Goal: Task Accomplishment & Management: Manage account settings

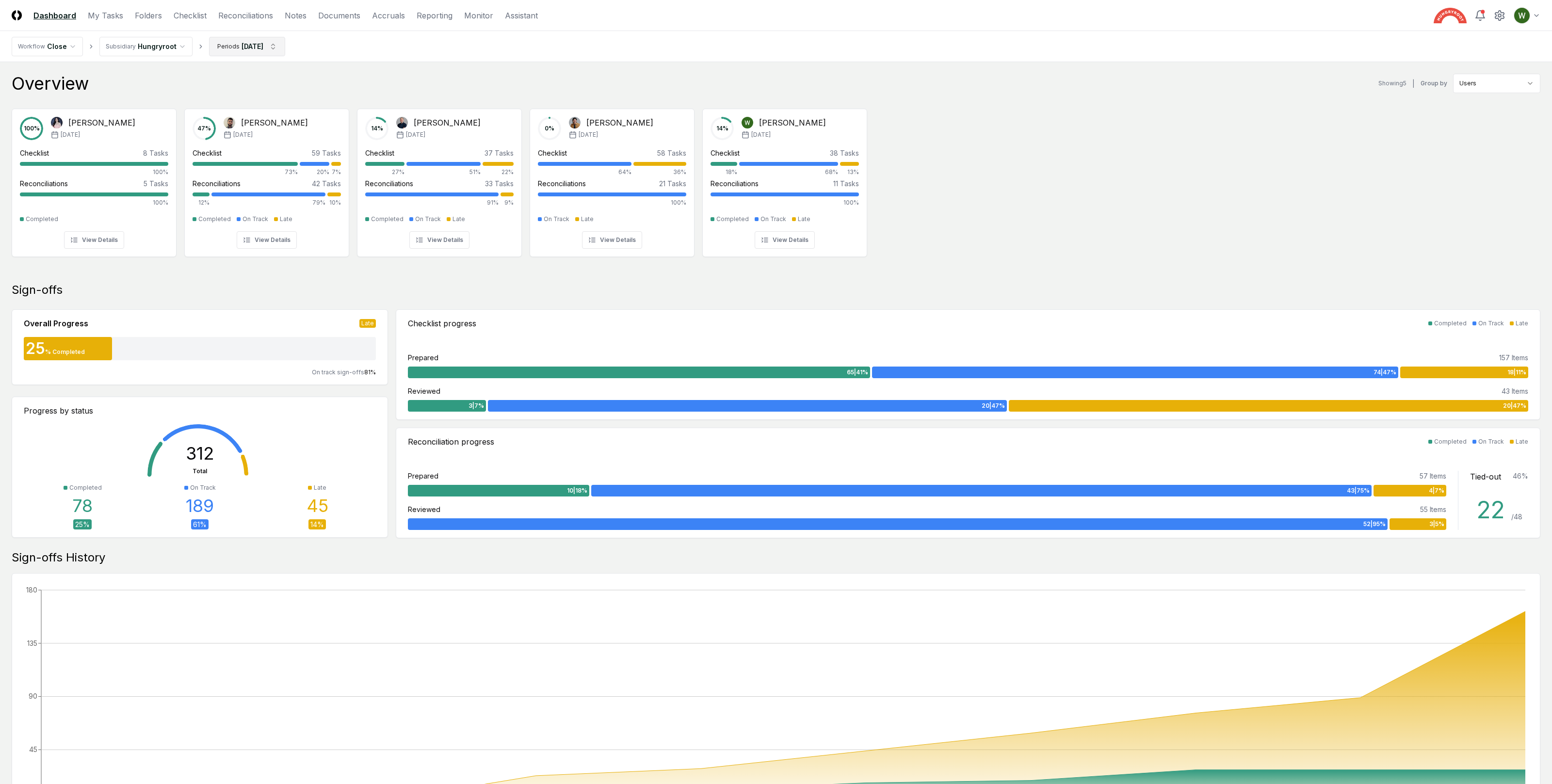
click at [267, 48] on html "CloseCore Dashboard My Tasks Folders Checklist Reconciliations Notes Documents …" at bounding box center [776, 587] width 1552 height 1173
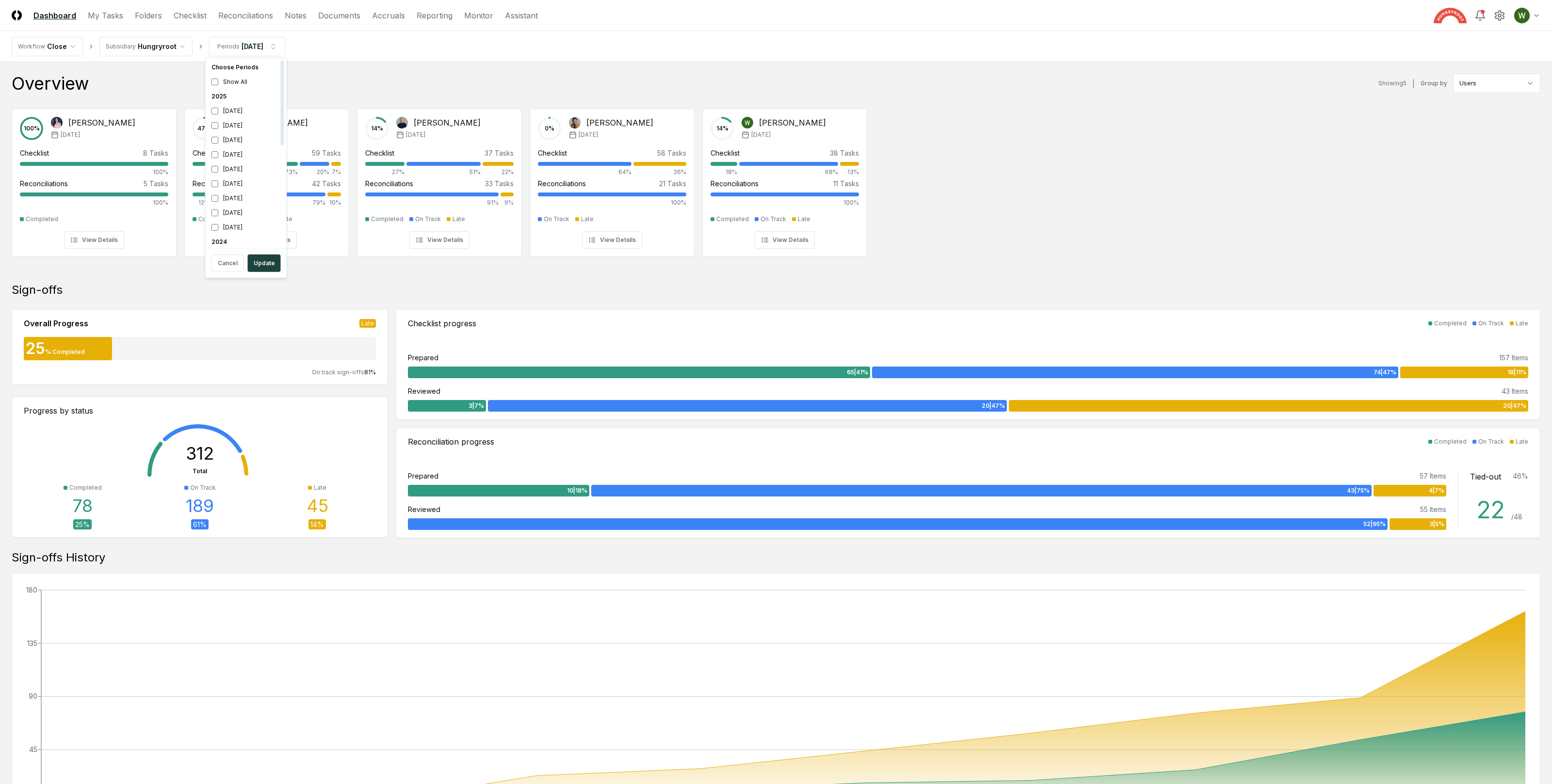
click at [433, 75] on html "CloseCore Dashboard My Tasks Folders Checklist Reconciliations Notes Documents …" at bounding box center [776, 587] width 1552 height 1173
click at [770, 115] on div "14 % Wesley Xu Aug '25 Checklist 38 Tasks 18% 68% 13% Reconciliations 11 Tasks …" at bounding box center [784, 183] width 164 height 147
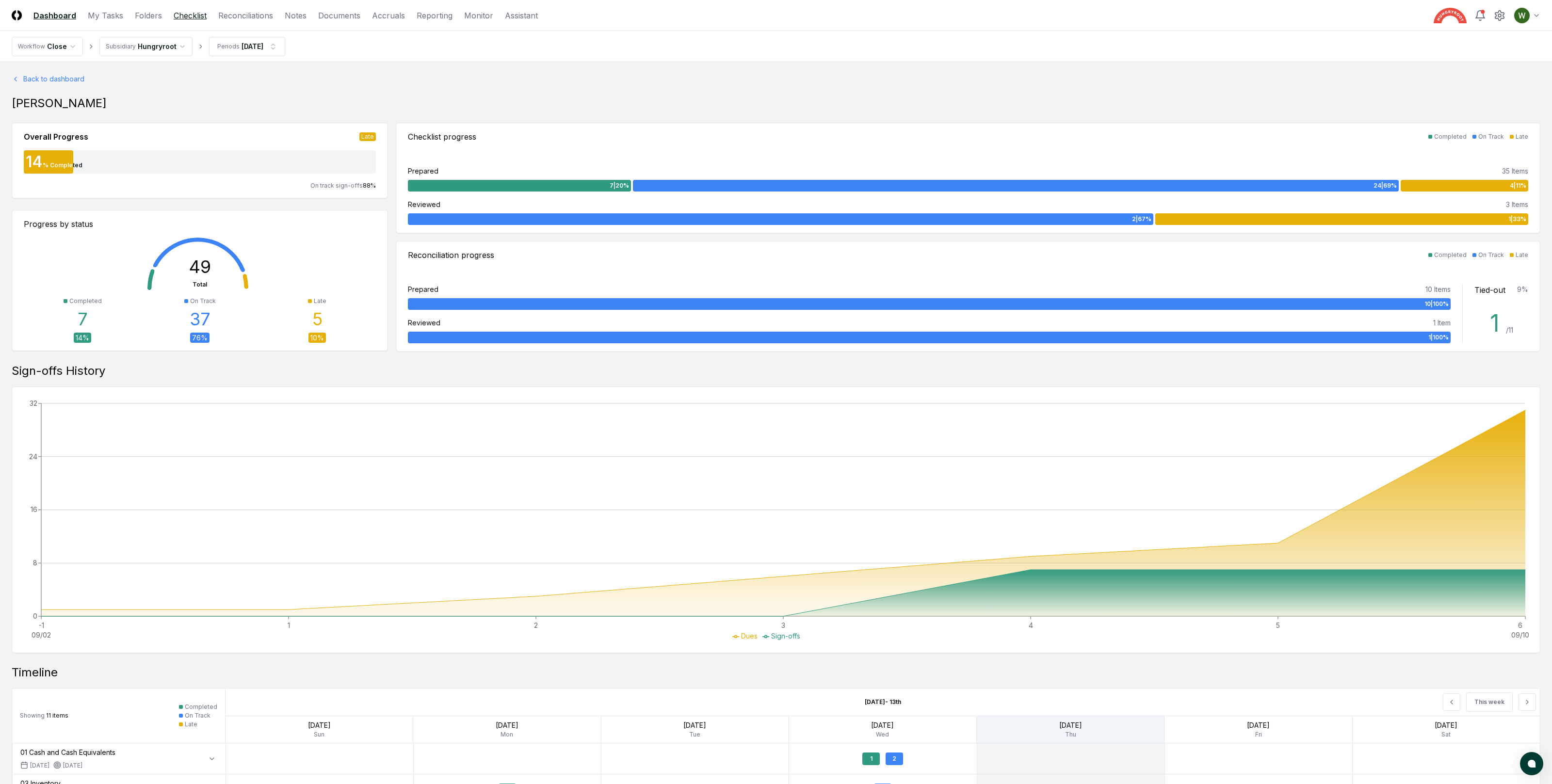
click at [189, 13] on link "Checklist" at bounding box center [189, 15] width 33 height 12
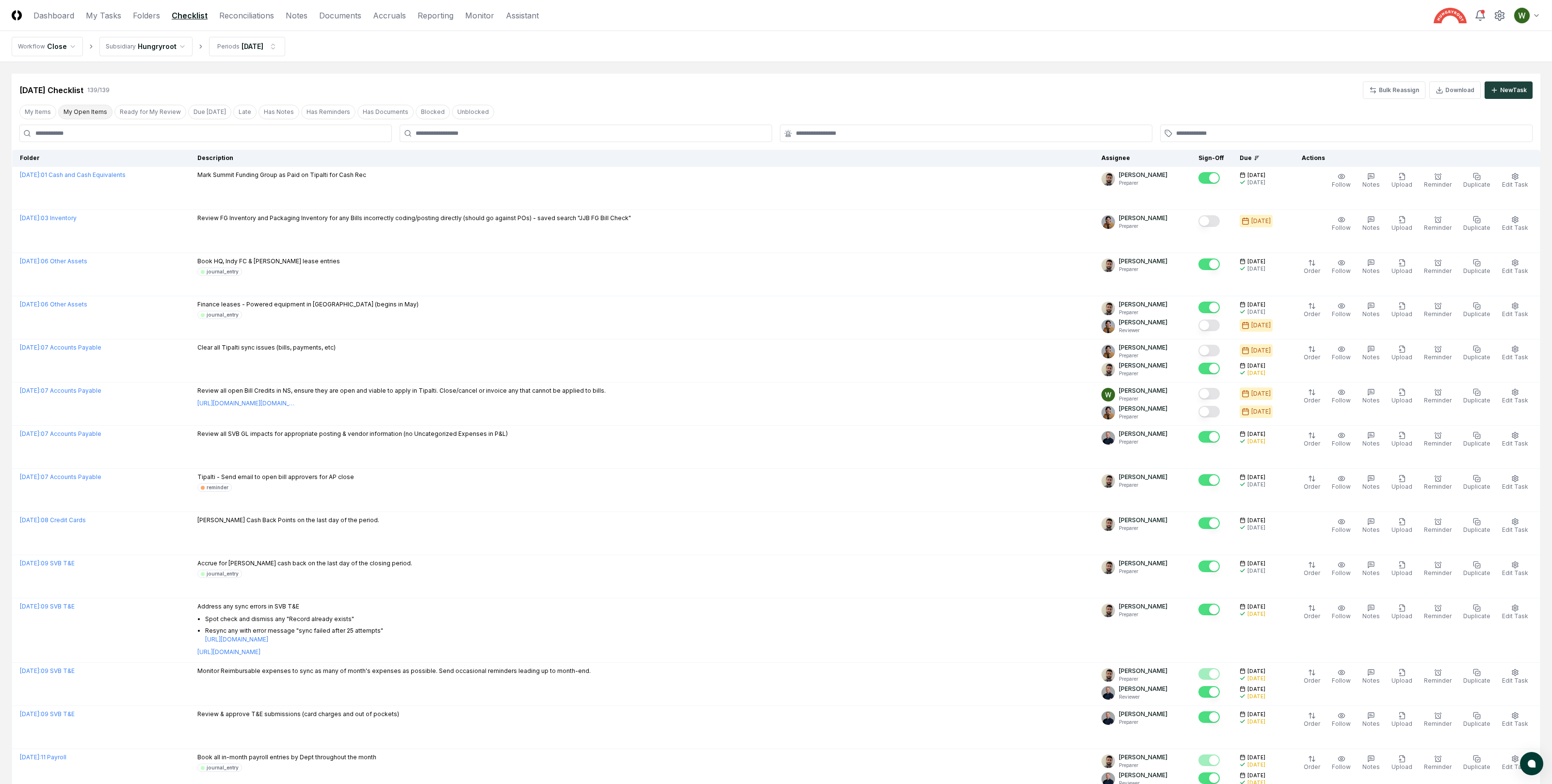
click at [87, 109] on button "My Open Items" at bounding box center [85, 112] width 55 height 15
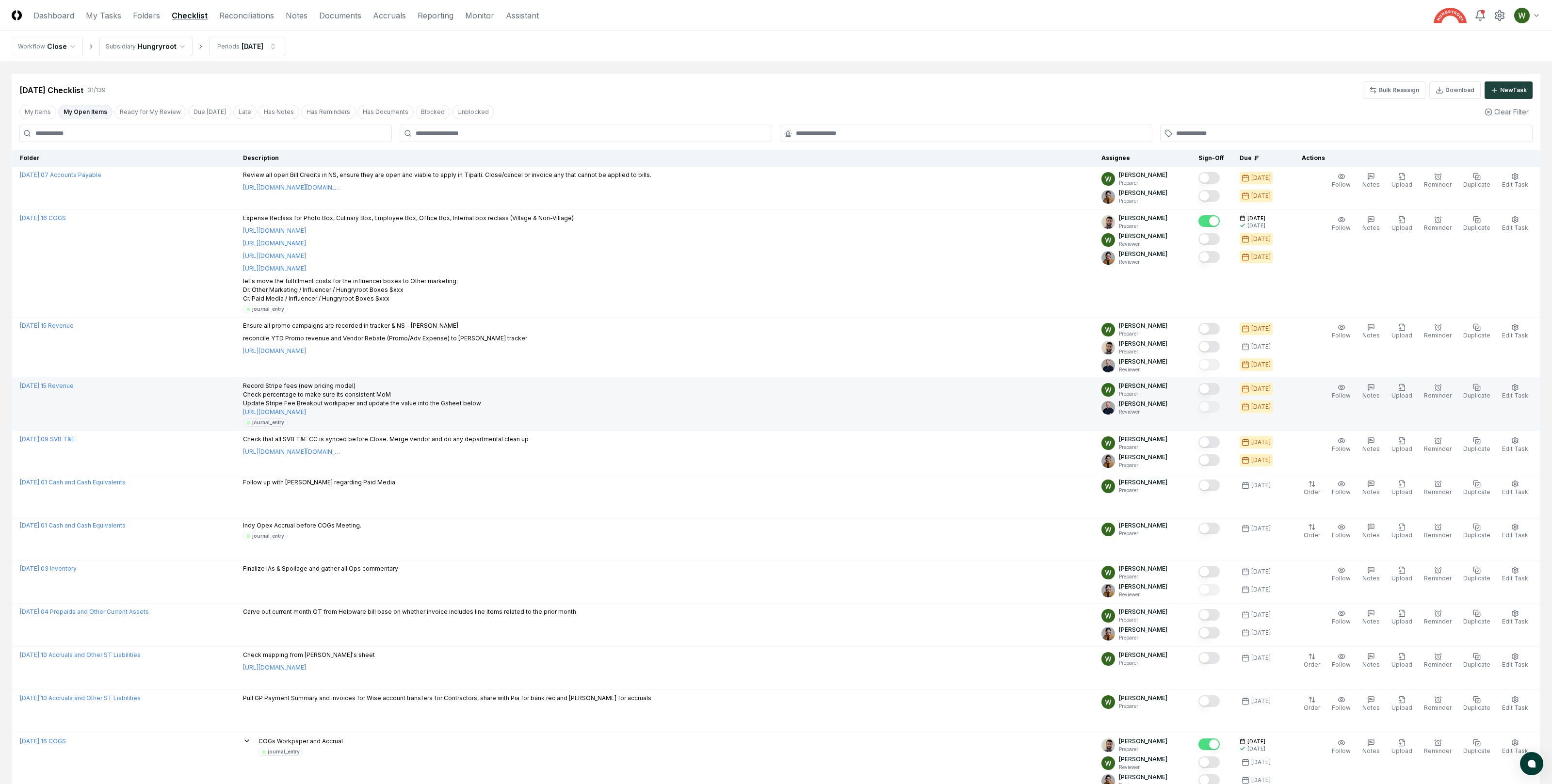
click at [1216, 387] on button "Mark complete" at bounding box center [1209, 389] width 21 height 12
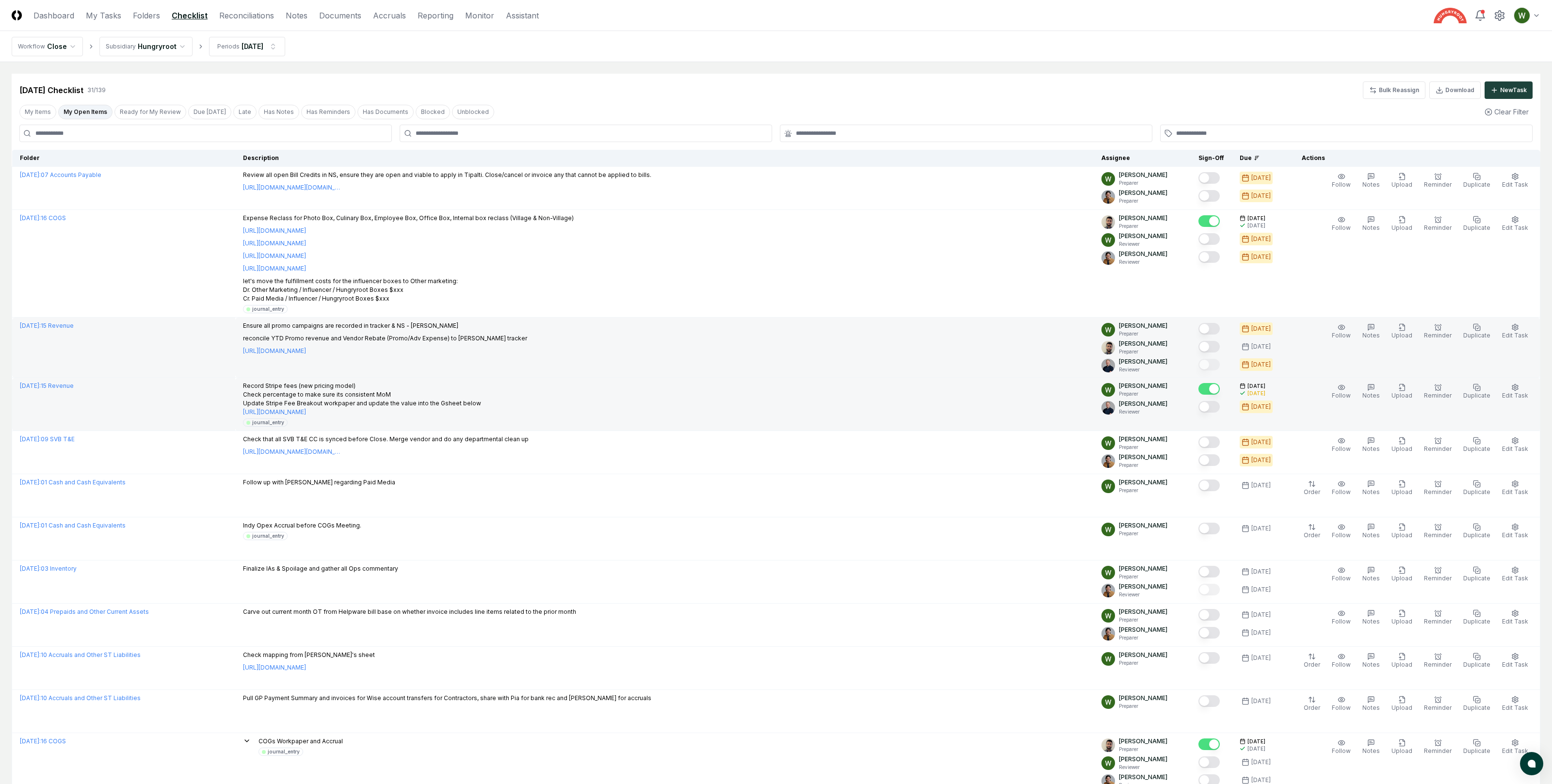
click at [349, 340] on p "reconcile YTD Promo revenue and Vendor Rebate (Promo/Adv Expense) to [PERSON_NA…" at bounding box center [385, 339] width 284 height 9
click at [357, 340] on p "reconcile YTD Promo revenue and Vendor Rebate (Promo/Adv Expense) to [PERSON_NA…" at bounding box center [385, 339] width 284 height 9
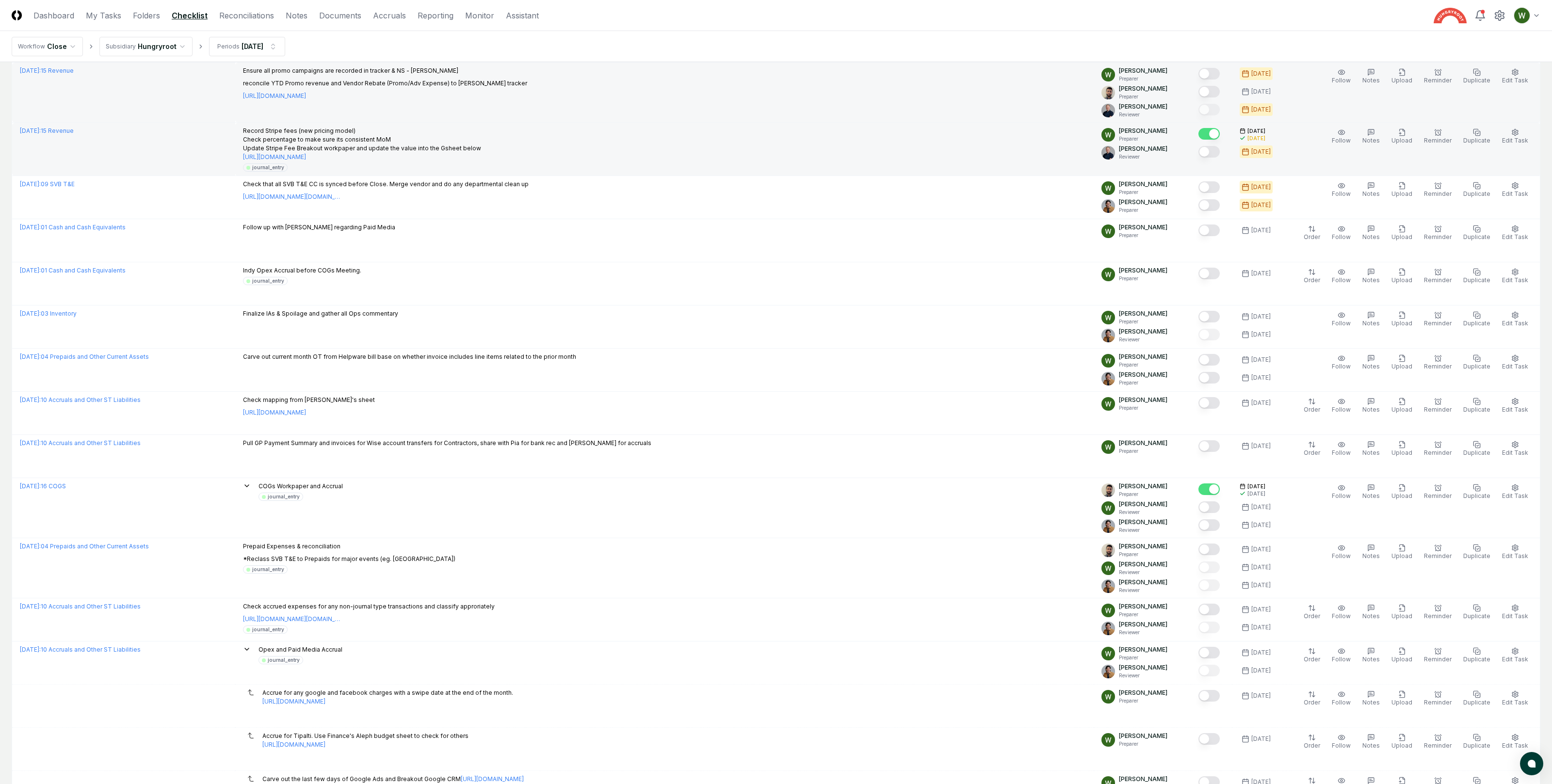
scroll to position [263, 0]
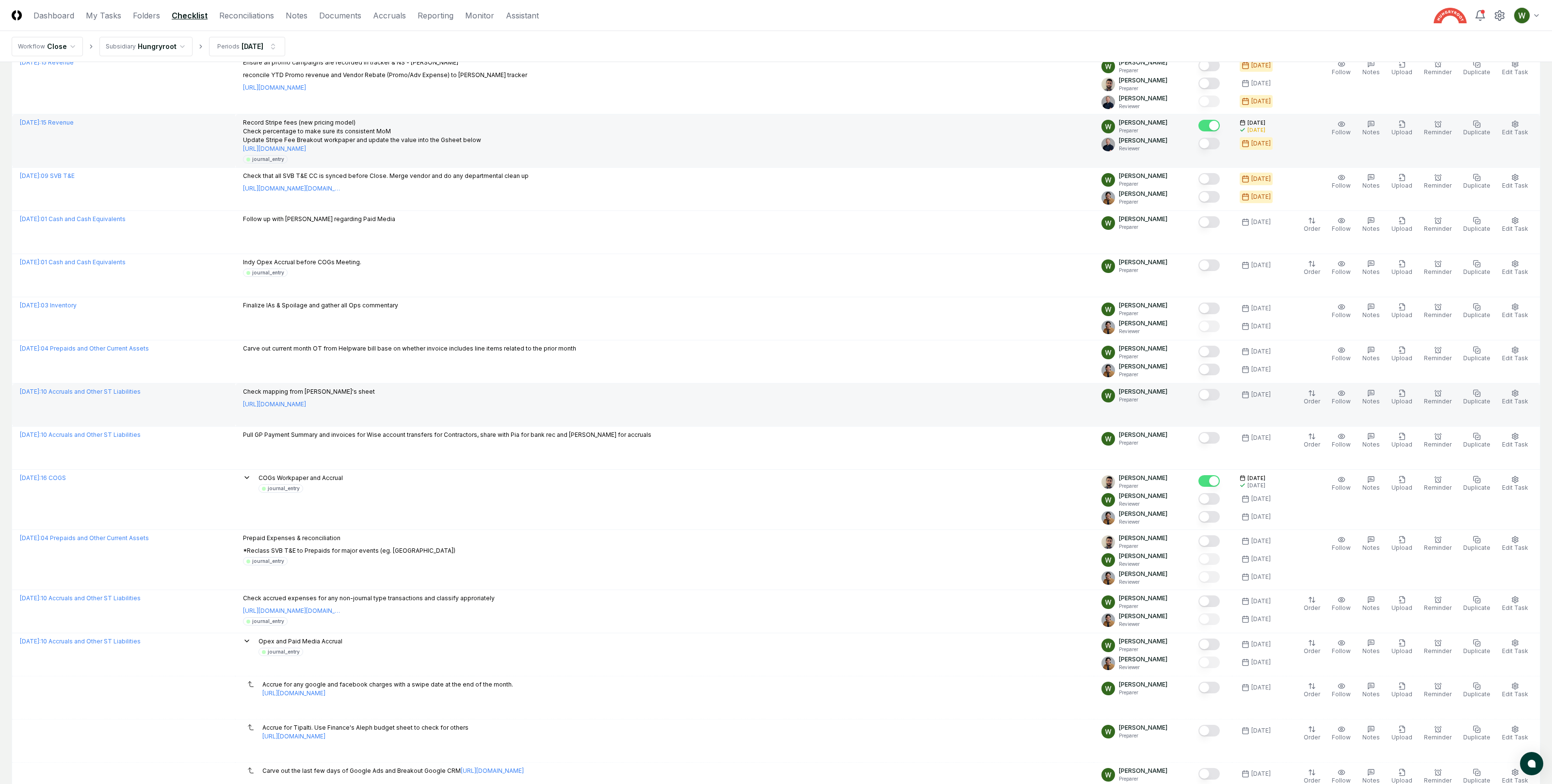
click at [340, 393] on p "Check mapping from [PERSON_NAME]'s sheet" at bounding box center [308, 392] width 132 height 9
click at [1217, 398] on button "Mark complete" at bounding box center [1209, 395] width 21 height 12
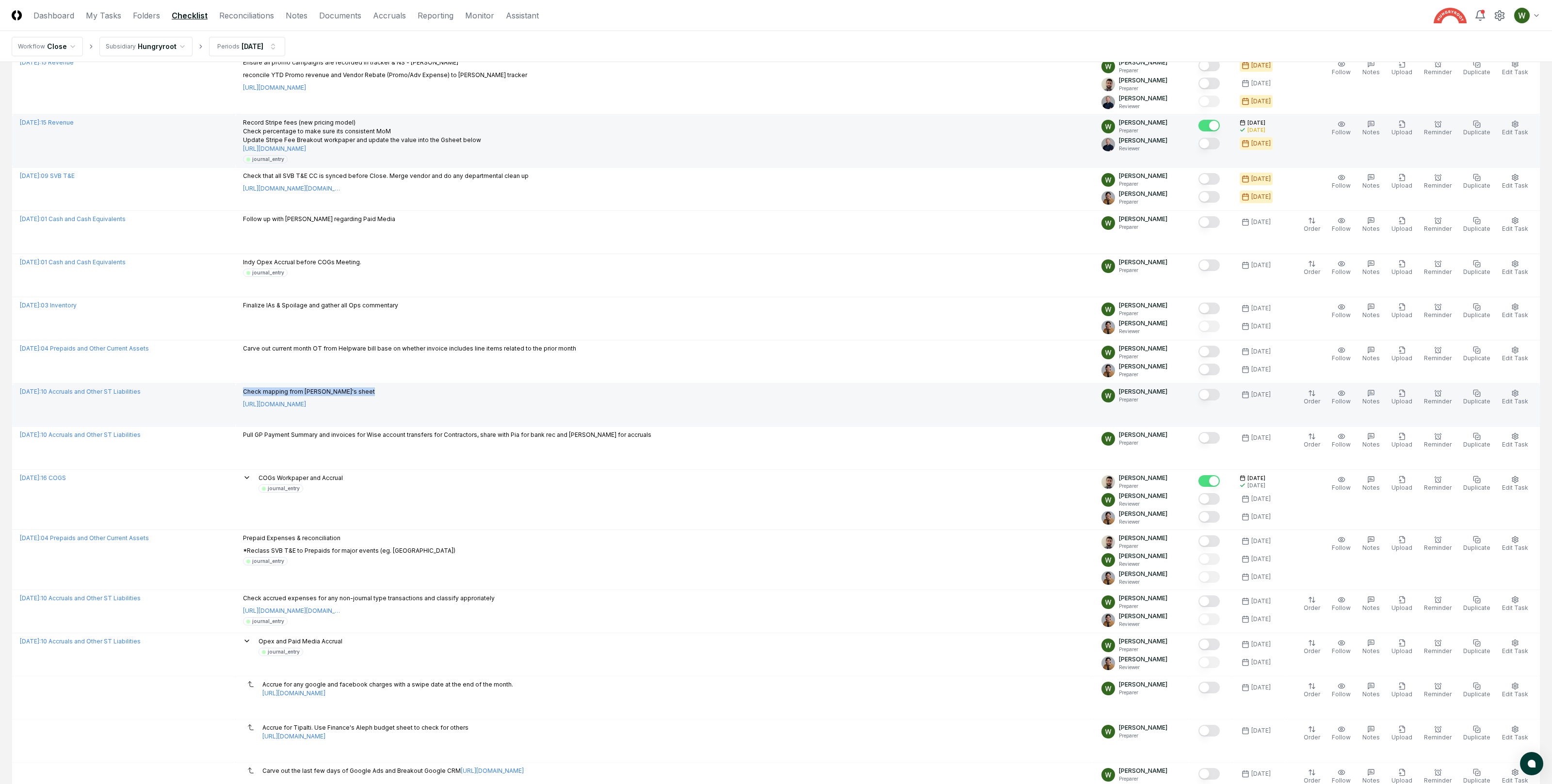
click at [1217, 398] on button "Mark complete" at bounding box center [1209, 395] width 21 height 12
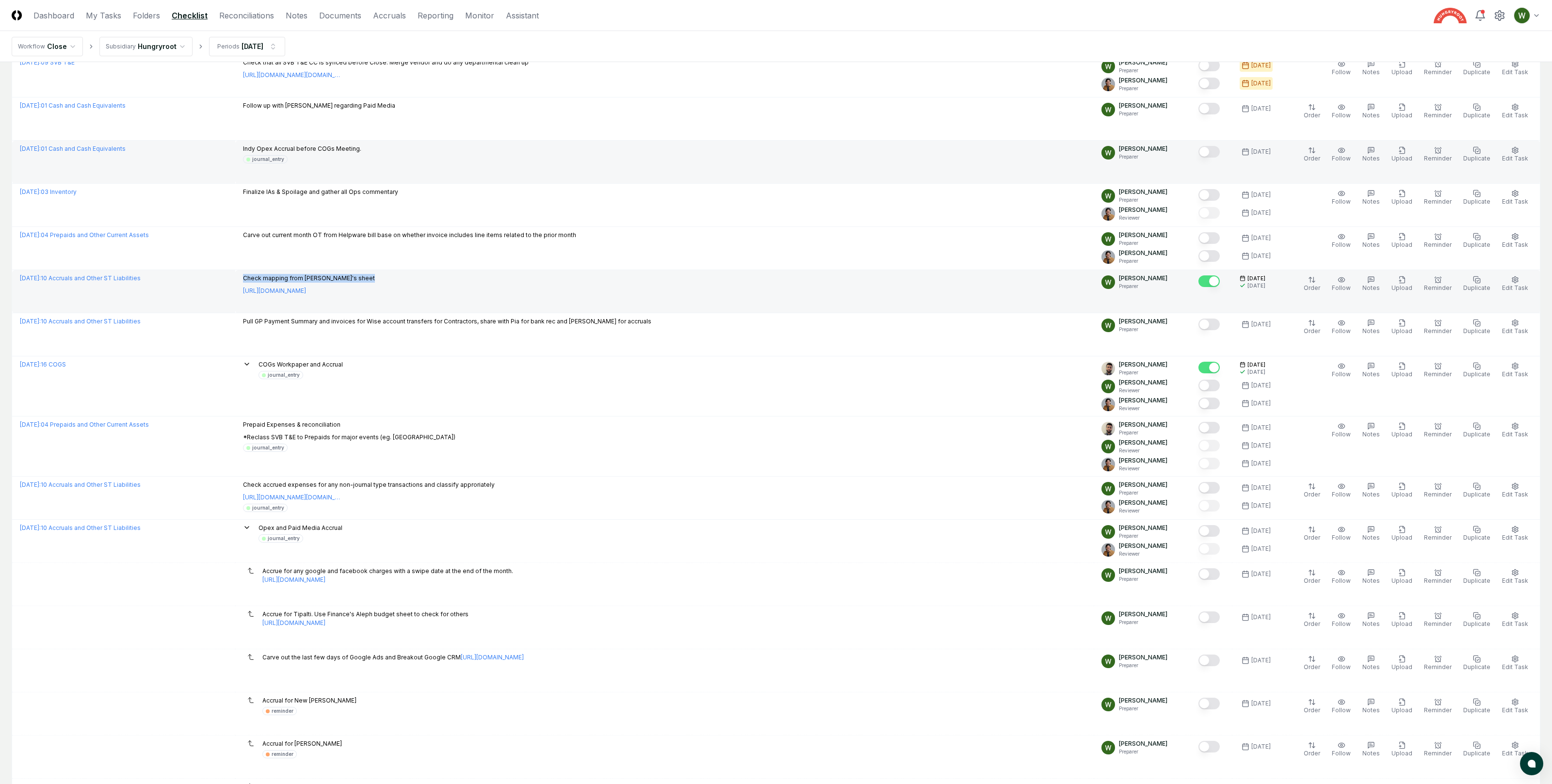
scroll to position [391, 0]
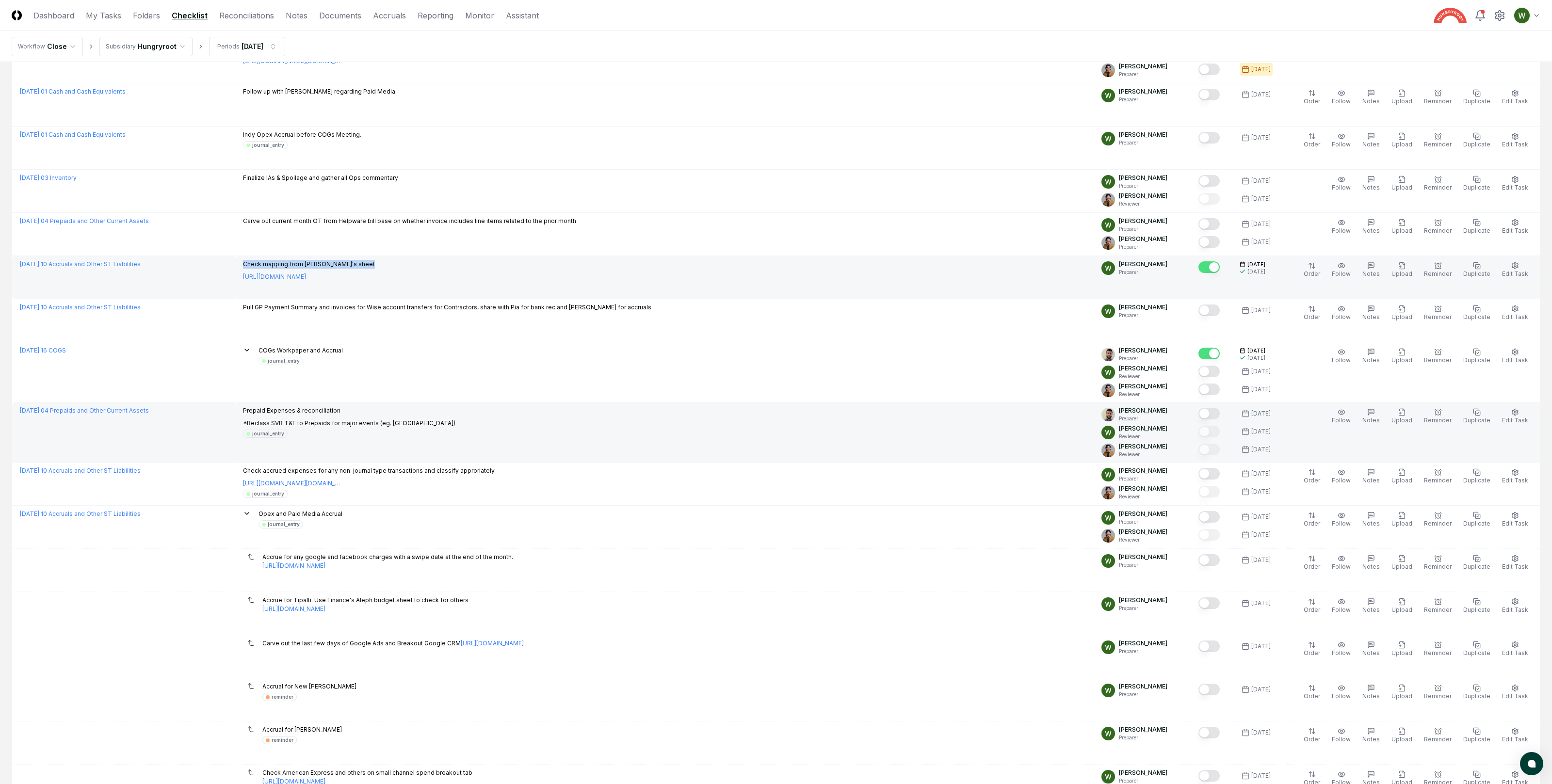
click at [334, 424] on p "*Reclass SVB T&E to Prepaids for major events (eg. [GEOGRAPHIC_DATA])" at bounding box center [349, 423] width 213 height 9
click at [886, 438] on div "Prepaid Expenses & reconciliation *Reclass SVB T&E to Prepaids for major events…" at bounding box center [664, 422] width 843 height 31
click at [1523, 417] on button "Edit Task" at bounding box center [1515, 417] width 30 height 20
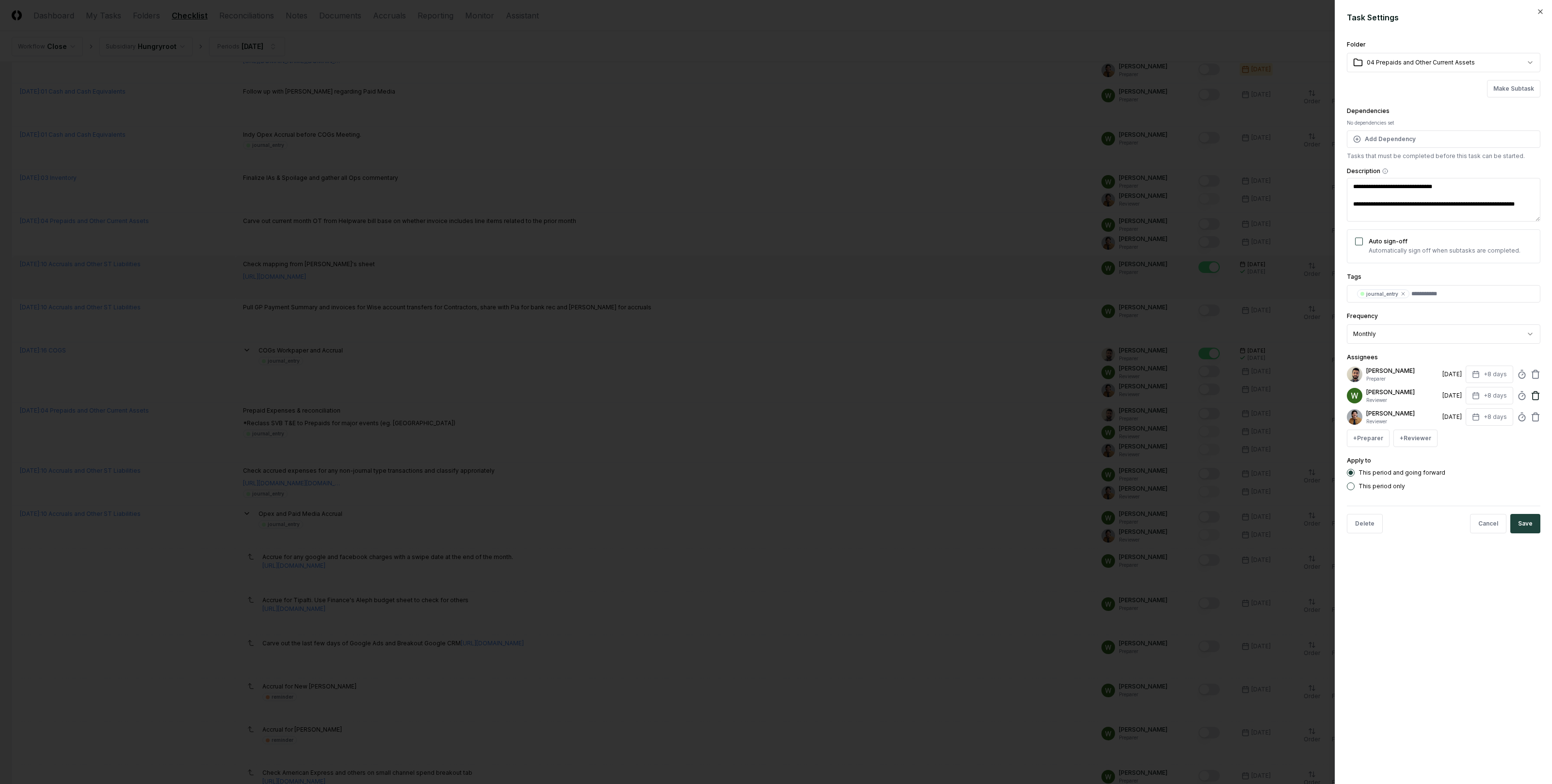
click at [1536, 394] on icon at bounding box center [1535, 395] width 9 height 9
click at [1368, 420] on button "+ Preparer" at bounding box center [1368, 417] width 43 height 17
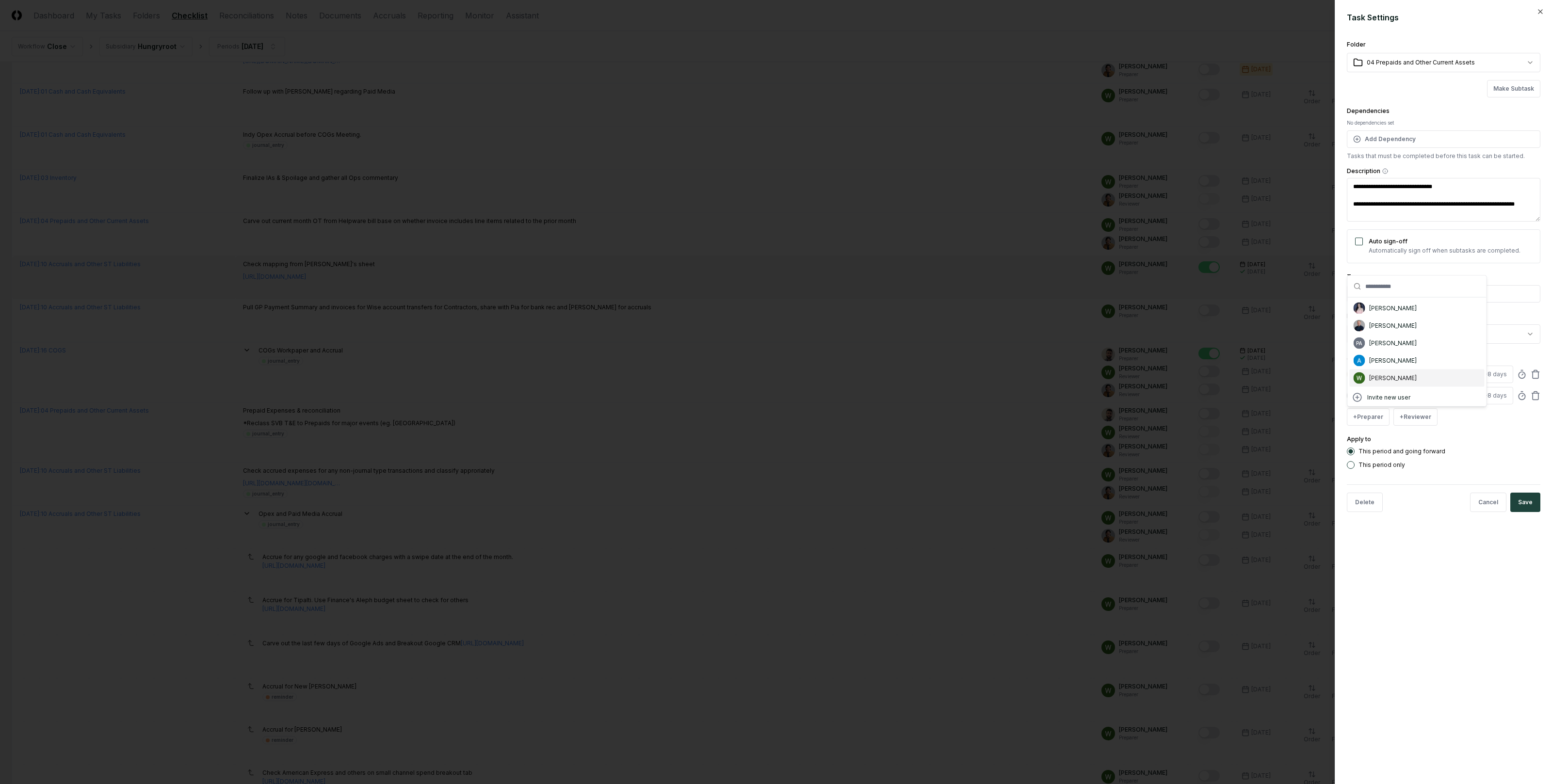
click at [1396, 377] on div "[PERSON_NAME]" at bounding box center [1392, 378] width 47 height 9
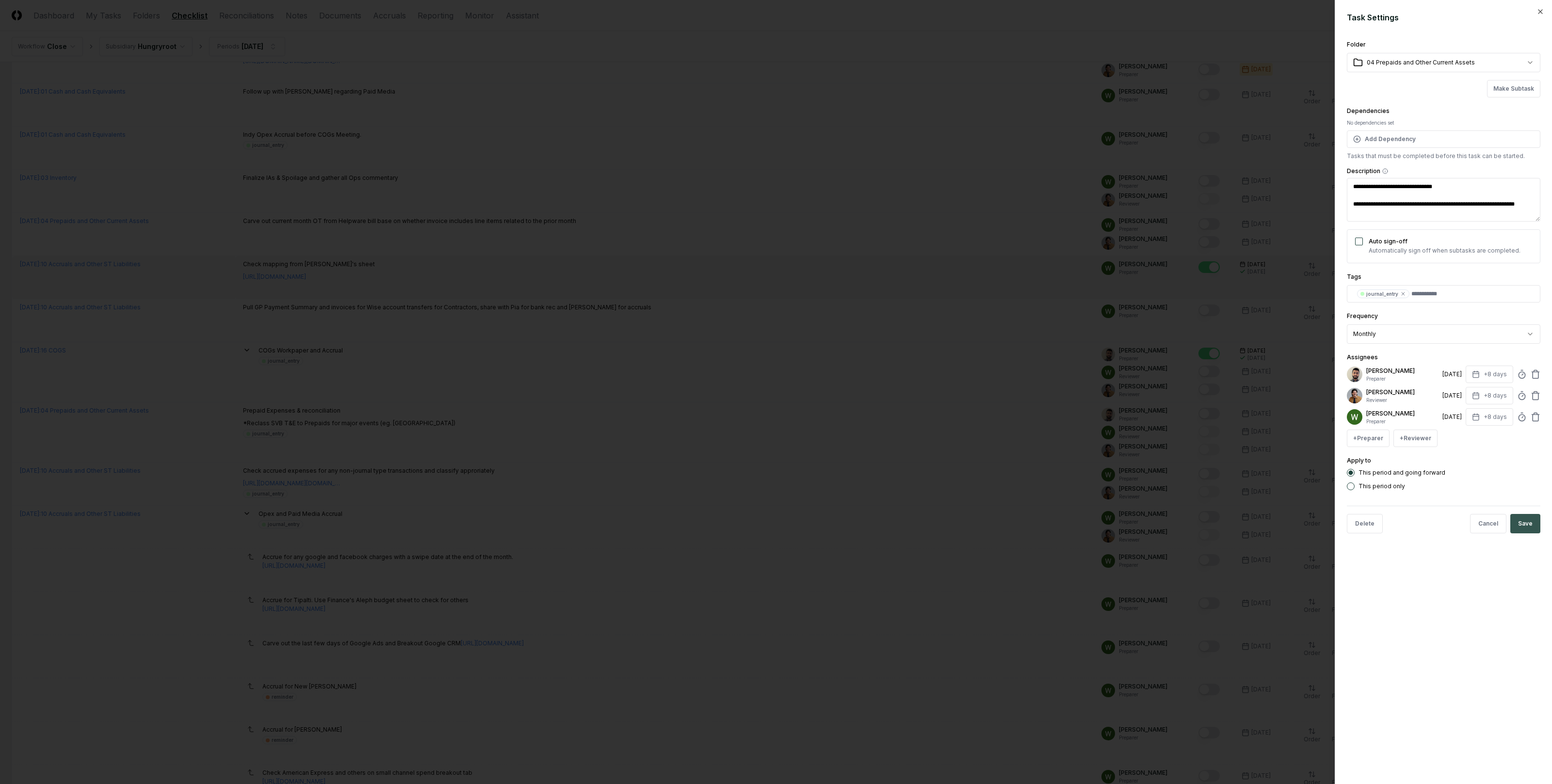
click at [1524, 522] on button "Save" at bounding box center [1525, 524] width 30 height 20
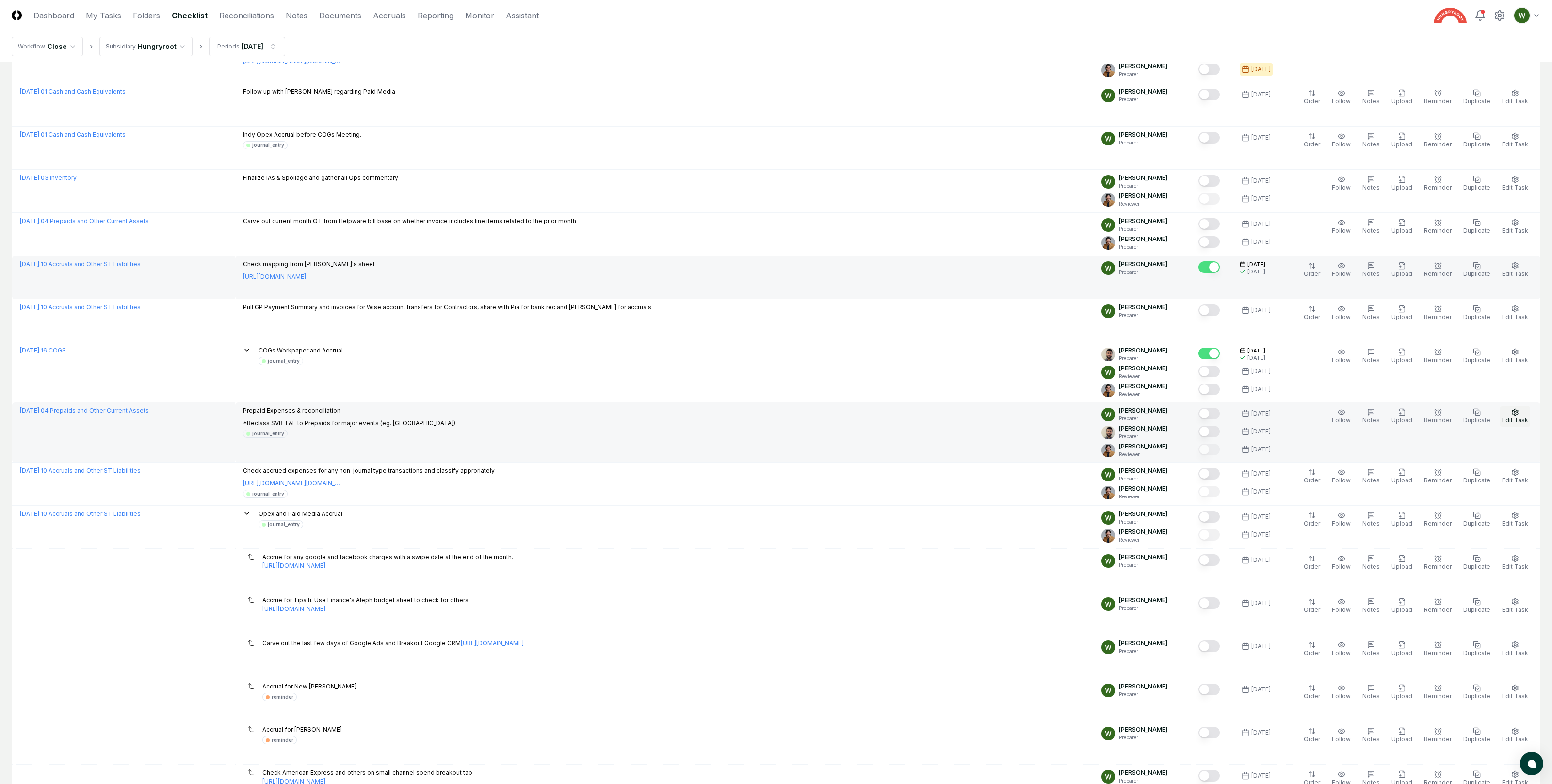
click at [1513, 418] on button "Edit Task" at bounding box center [1515, 417] width 30 height 20
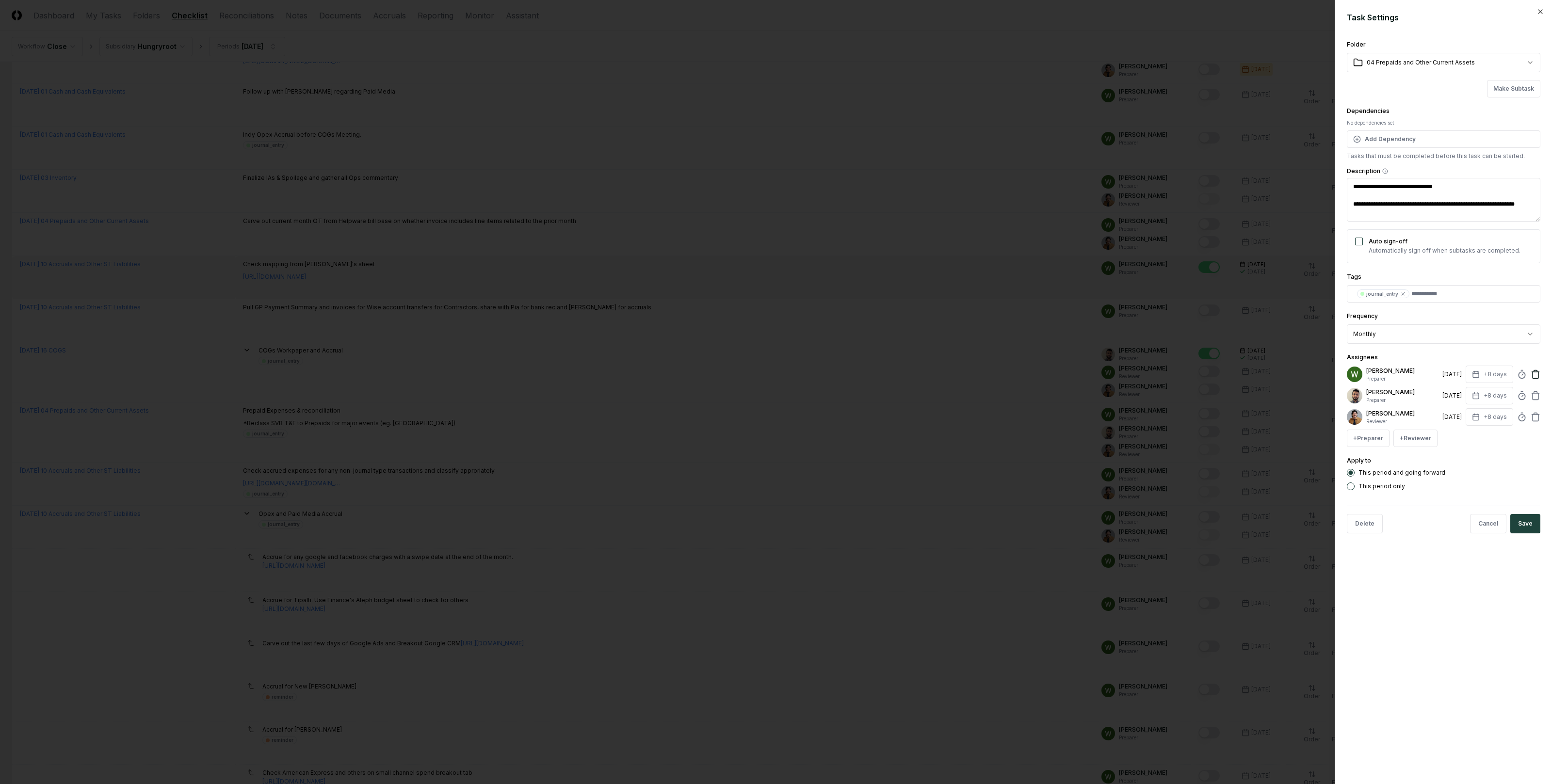
click at [1535, 377] on icon at bounding box center [1535, 374] width 9 height 9
click at [1416, 419] on button "+ Reviewer" at bounding box center [1415, 417] width 44 height 17
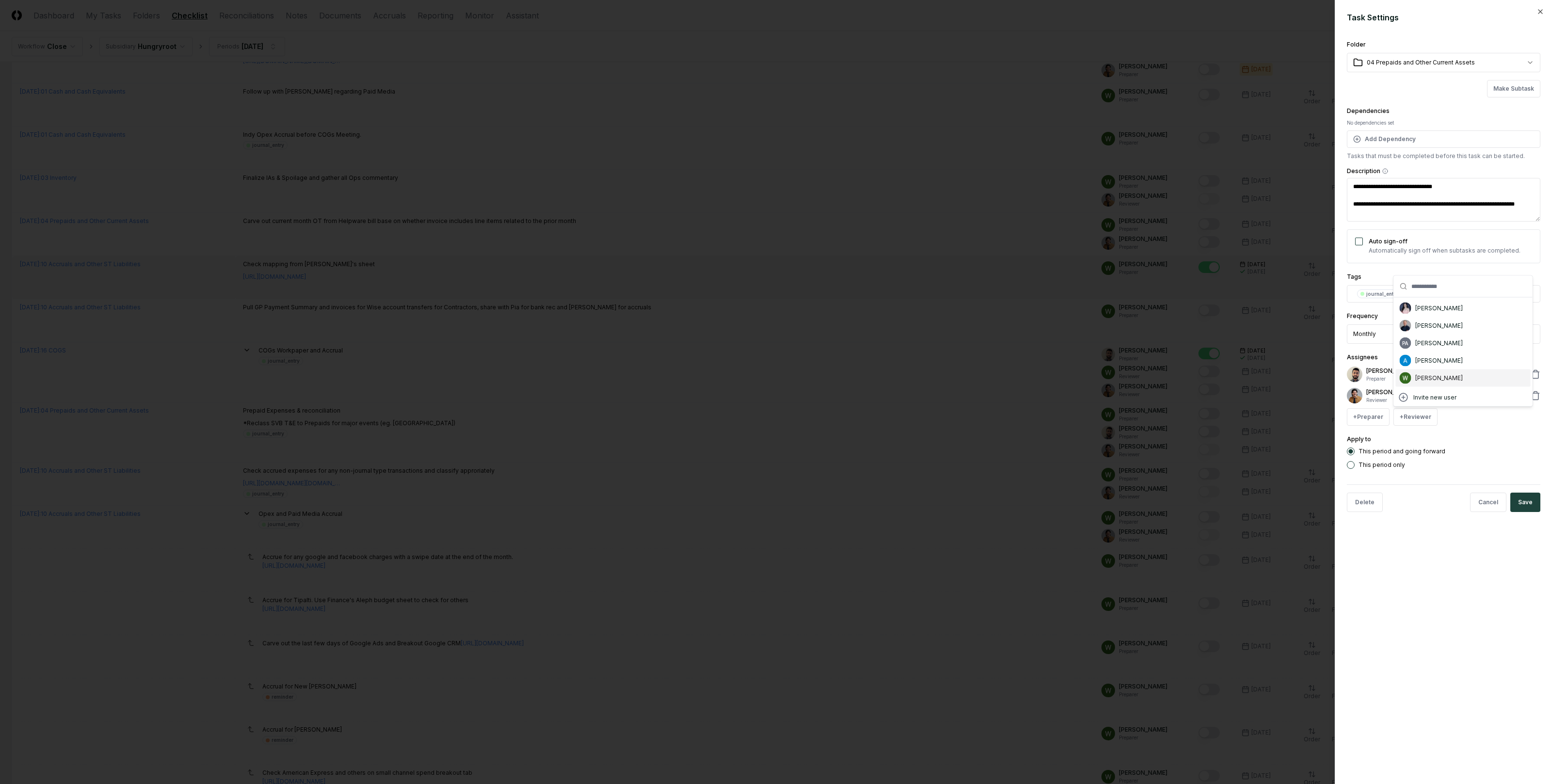
click at [1438, 375] on div "[PERSON_NAME]" at bounding box center [1438, 378] width 47 height 9
click at [1515, 519] on button "Save" at bounding box center [1525, 524] width 30 height 20
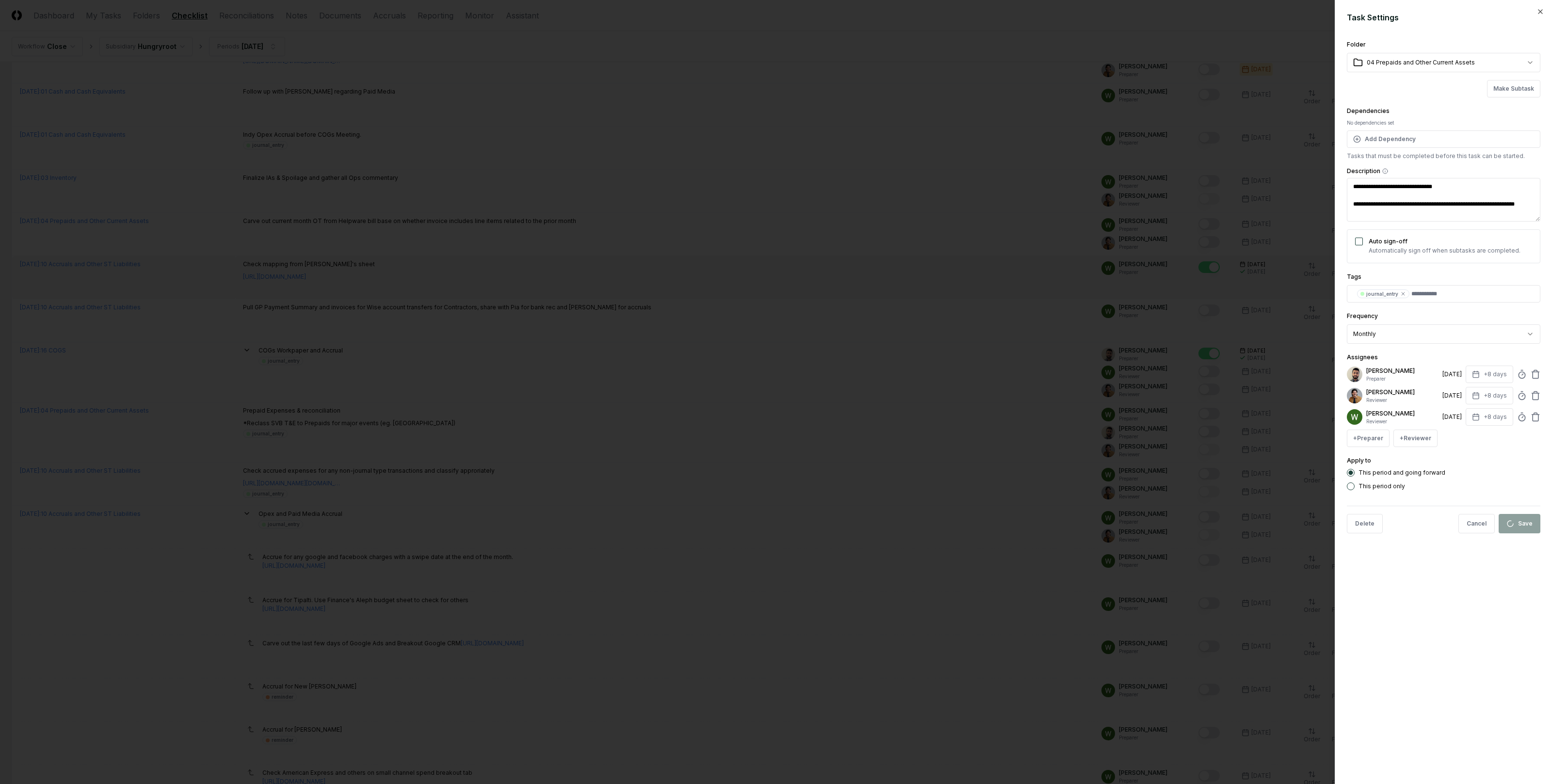
type textarea "*"
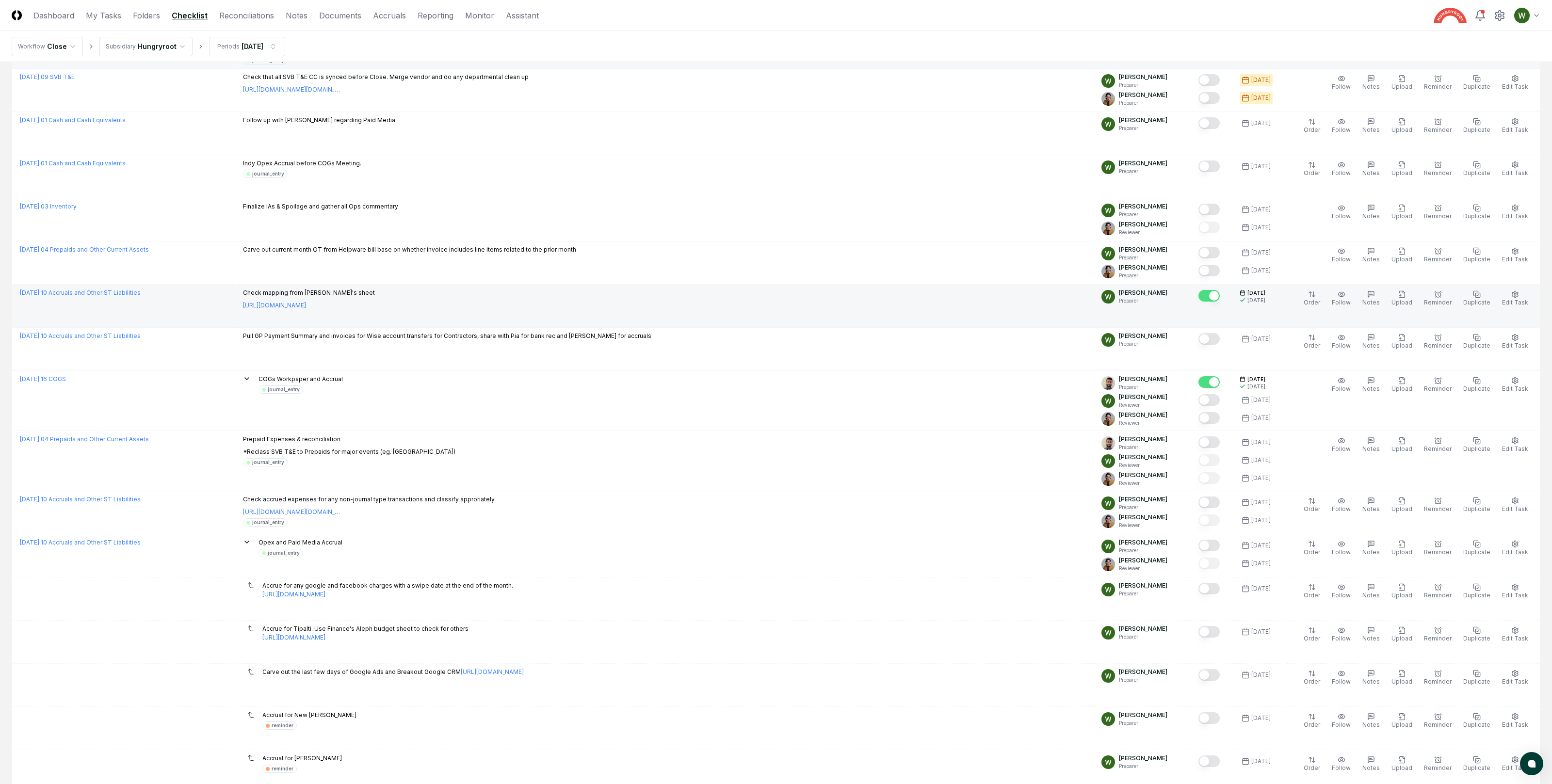
scroll to position [0, 0]
